Goal: Task Accomplishment & Management: Use online tool/utility

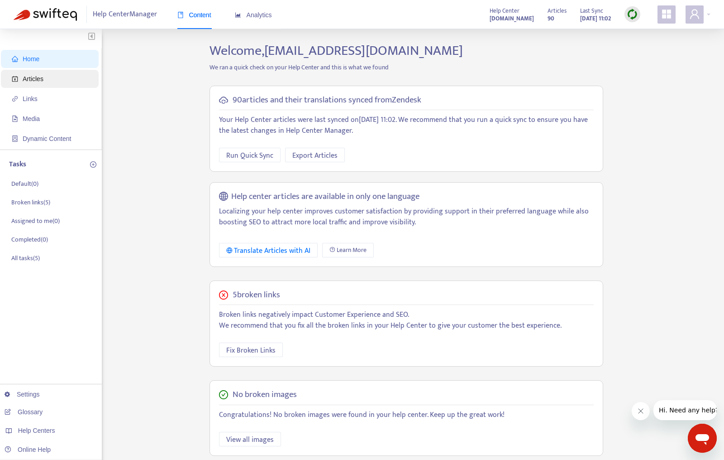
click at [33, 80] on span "Articles" at bounding box center [33, 78] width 21 height 7
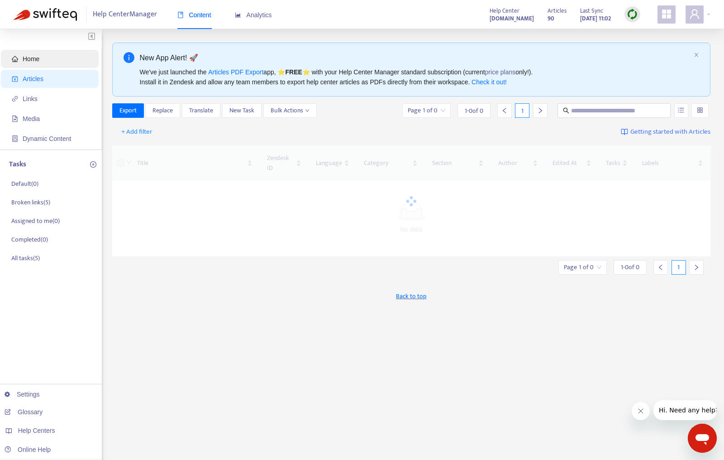
click at [35, 55] on span "Home" at bounding box center [31, 58] width 17 height 7
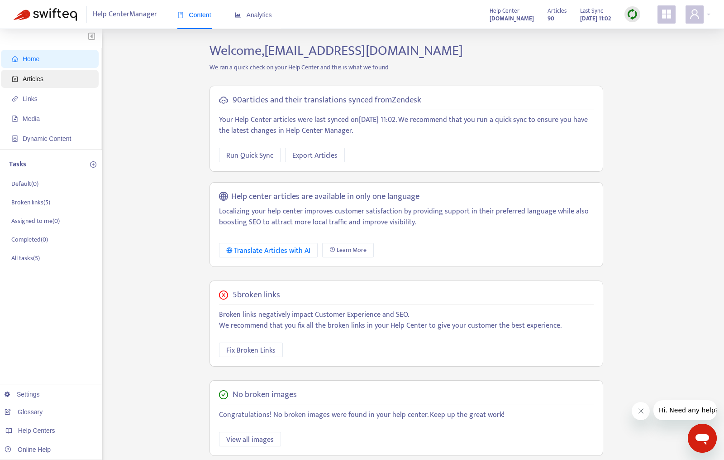
click at [33, 85] on span "Articles" at bounding box center [52, 79] width 80 height 18
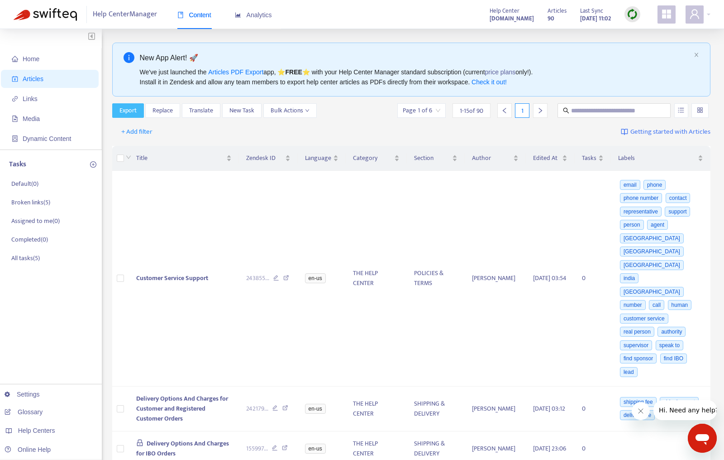
click at [121, 112] on span "Export" at bounding box center [128, 110] width 17 height 10
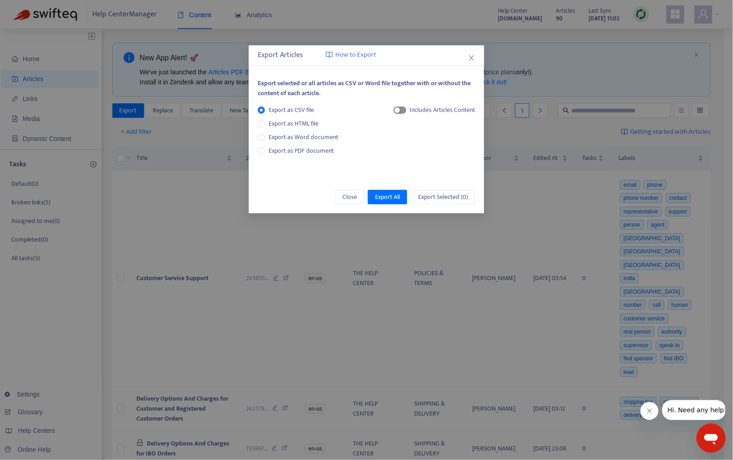
click at [400, 113] on span "button" at bounding box center [399, 109] width 13 height 7
drag, startPoint x: 470, startPoint y: 58, endPoint x: 468, endPoint y: 53, distance: 4.9
click at [470, 58] on icon "close" at bounding box center [471, 57] width 7 height 7
